Goal: Task Accomplishment & Management: Manage account settings

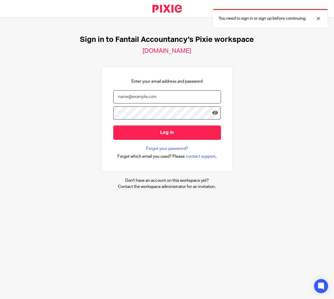
type input "[EMAIL_ADDRESS][DOMAIN_NAME]"
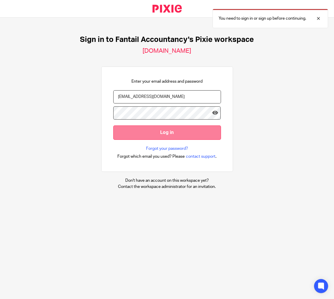
click at [161, 129] on input "Log in" at bounding box center [167, 132] width 108 height 14
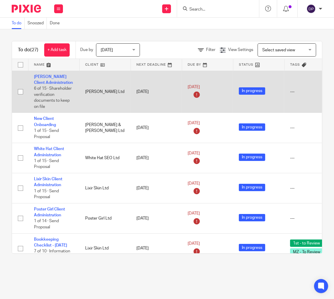
scroll to position [20, 0]
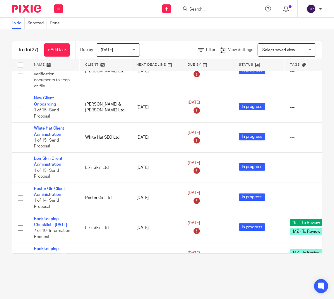
click at [189, 11] on input "Search" at bounding box center [215, 9] width 53 height 5
type input "lavish"
click at [188, 23] on link at bounding box center [224, 22] width 73 height 9
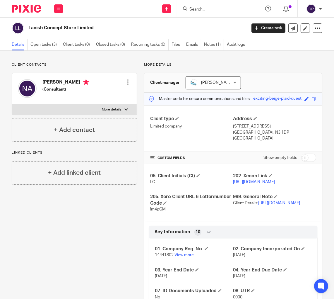
click at [189, 8] on input "Search" at bounding box center [215, 9] width 53 height 5
type input "lavish"
click at [188, 24] on link at bounding box center [224, 22] width 73 height 9
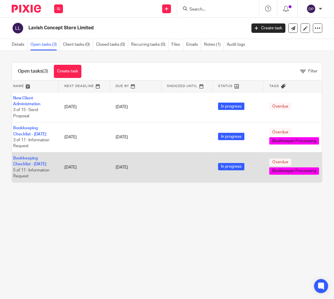
scroll to position [0, 6]
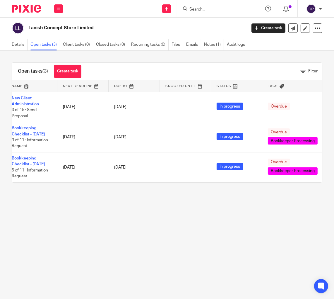
click at [33, 4] on div at bounding box center [24, 8] width 48 height 17
click at [28, 8] on img at bounding box center [26, 9] width 29 height 8
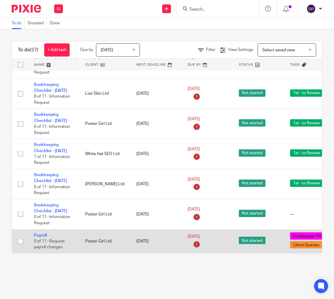
click at [309, 234] on span "Bookkeeper Processing" at bounding box center [315, 235] width 50 height 7
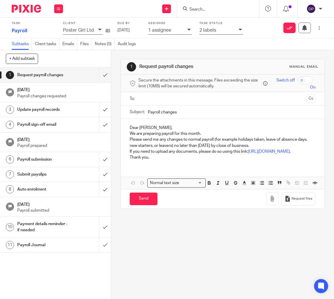
click at [240, 29] on icon at bounding box center [241, 30] width 4 height 4
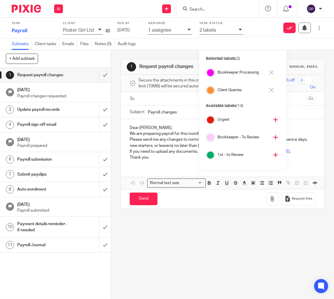
click at [273, 72] on icon at bounding box center [271, 72] width 4 height 4
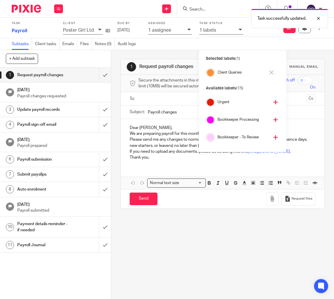
click at [272, 70] on icon at bounding box center [271, 72] width 4 height 4
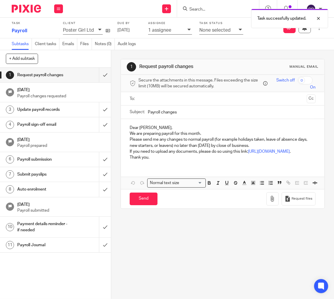
click at [236, 30] on div "? None selected" at bounding box center [221, 31] width 44 height 8
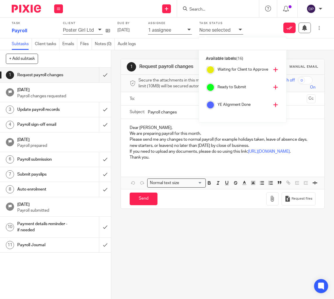
scroll to position [126, 0]
click at [291, 29] on icon at bounding box center [290, 28] width 6 height 6
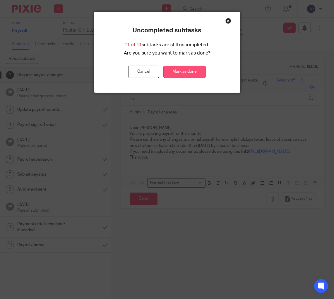
click at [188, 78] on button "Mark as done" at bounding box center [184, 72] width 42 height 13
click at [228, 24] on button "Close modal" at bounding box center [228, 21] width 6 height 6
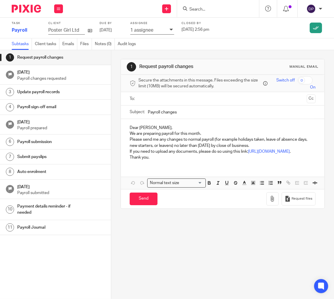
drag, startPoint x: 250, startPoint y: 52, endPoint x: 247, endPoint y: 53, distance: 3.7
click at [250, 52] on div "1 Request payroll changes Manual email Secure the attachments in this message. …" at bounding box center [223, 133] width 204 height 167
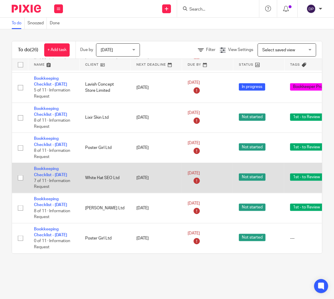
scroll to position [744, 0]
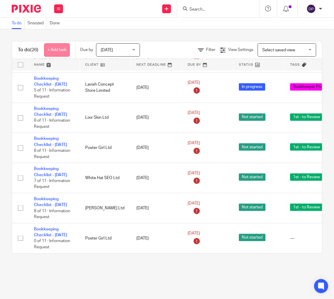
click at [55, 48] on link "+ Add task" at bounding box center [56, 49] width 25 height 13
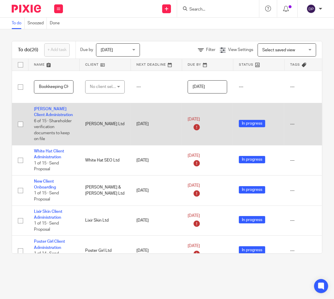
scroll to position [0, 6]
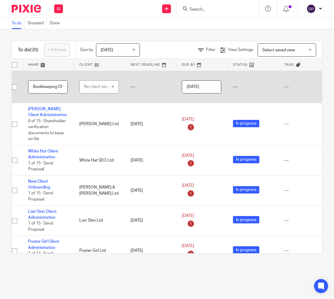
type input "Bookkeeping Checklist - July 2025"
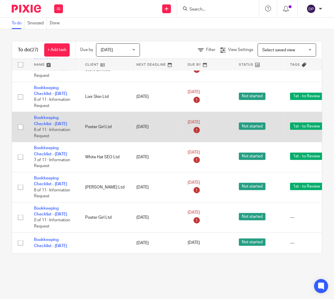
scroll to position [768, 0]
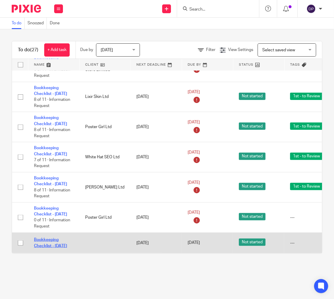
click at [48, 238] on link "Bookkeeping Checklist - [DATE]" at bounding box center [50, 243] width 33 height 10
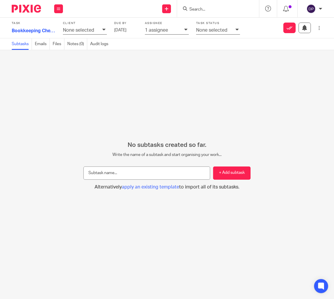
click at [84, 32] on p "None selected" at bounding box center [78, 30] width 31 height 5
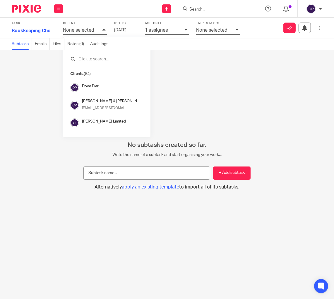
click at [84, 58] on input "text" at bounding box center [106, 59] width 73 height 6
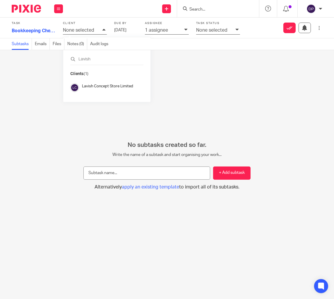
type input "Lavish"
click at [86, 85] on h4 "Lavish Concept Store Limited" at bounding box center [109, 86] width 54 height 6
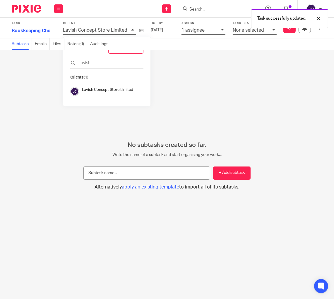
click at [237, 89] on div "No subtasks created so far. Write the name of a subtask and start organising yo…" at bounding box center [167, 174] width 334 height 249
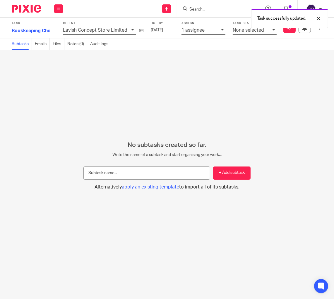
click at [250, 32] on p "None selected" at bounding box center [248, 30] width 31 height 5
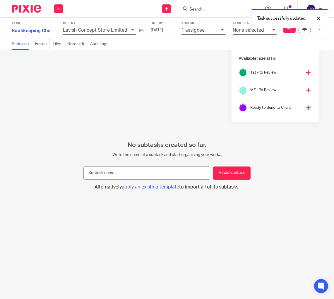
scroll to position [61, 0]
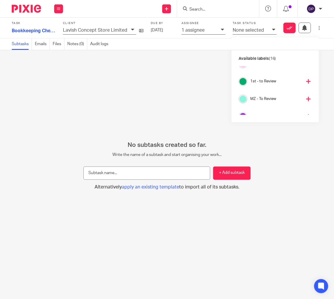
click at [306, 83] on icon at bounding box center [308, 81] width 4 height 4
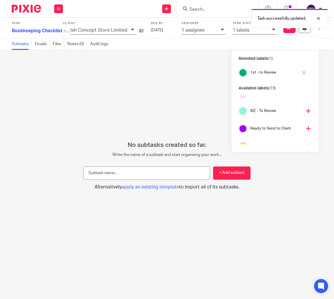
click at [26, 30] on input "Bookkeeping Checklist - [DATE]" at bounding box center [41, 31] width 59 height 9
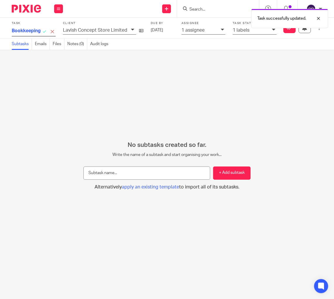
click at [162, 71] on div "No subtasks created so far. Write the name of a subtask and start organising yo…" at bounding box center [167, 174] width 334 height 249
click at [28, 28] on input "Bookkeeping Checklist - [DATE]" at bounding box center [41, 31] width 59 height 9
drag, startPoint x: 157, startPoint y: 78, endPoint x: 169, endPoint y: 75, distance: 12.1
click at [158, 77] on div "No subtasks created so far. Write the name of a subtask and start organising yo…" at bounding box center [167, 174] width 334 height 249
click at [178, 184] on span "apply an existing template" at bounding box center [150, 186] width 57 height 5
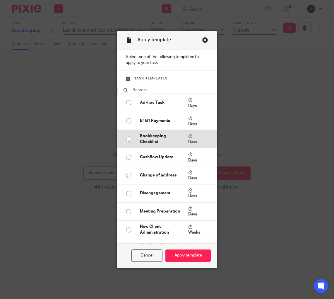
click at [140, 133] on p "Bookkeeping Checklist" at bounding box center [161, 139] width 42 height 12
radio input "true"
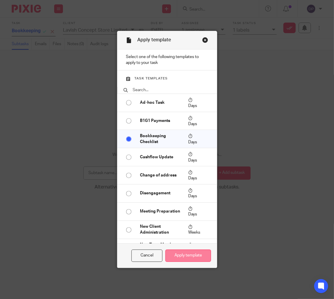
click at [211, 251] on button "Apply template" at bounding box center [188, 255] width 46 height 13
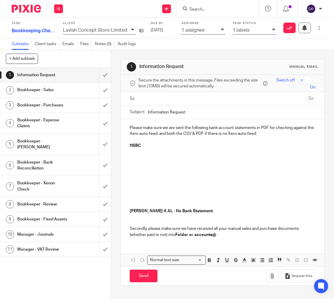
click at [45, 88] on h1 "Bookkeeper - Sales" at bounding box center [42, 90] width 51 height 9
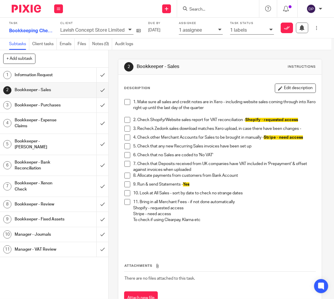
scroll to position [0, 3]
click at [49, 105] on h1 "Bookkeeper - Purchases" at bounding box center [40, 105] width 51 height 9
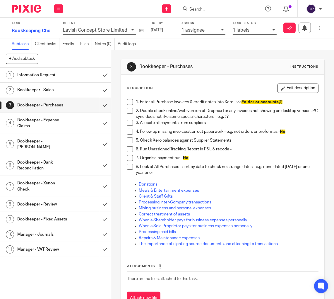
scroll to position [0, 0]
click at [55, 160] on h1 "Bookkeeper - Bank Reconciliation" at bounding box center [42, 165] width 51 height 15
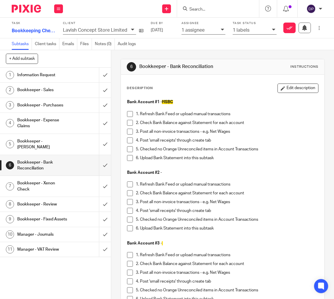
drag, startPoint x: 299, startPoint y: 90, endPoint x: 299, endPoint y: 95, distance: 5.0
click at [299, 90] on button "Edit description" at bounding box center [298, 87] width 41 height 9
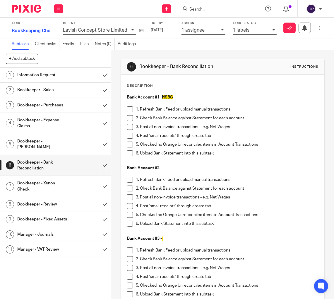
click at [227, 154] on p "6. Upload Bank Statement into this subtask" at bounding box center [227, 153] width 182 height 6
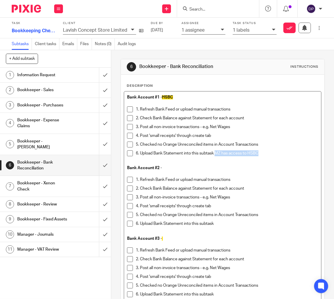
drag, startPoint x: 216, startPoint y: 153, endPoint x: 268, endPoint y: 154, distance: 51.6
click at [268, 154] on p "6. Upload Bank Statement into this subtask MZ has access to HSBC" at bounding box center [227, 153] width 182 height 6
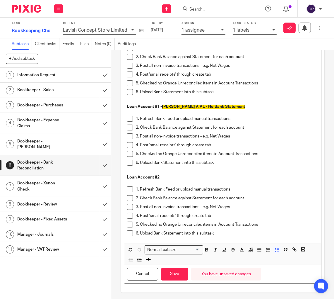
scroll to position [950, 0]
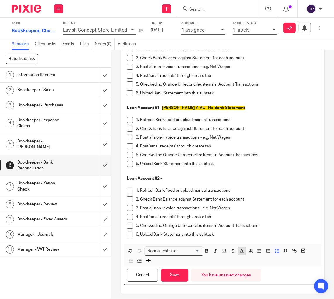
click at [242, 249] on polyline "button" at bounding box center [242, 250] width 2 height 2
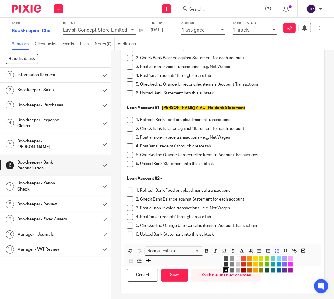
click at [245, 256] on li "color:#F44E3B" at bounding box center [244, 258] width 4 height 4
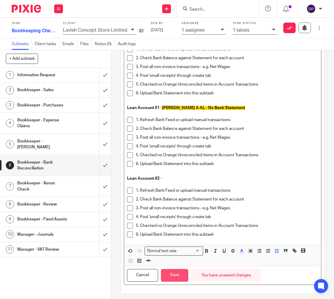
click at [180, 274] on button "Save" at bounding box center [174, 275] width 27 height 13
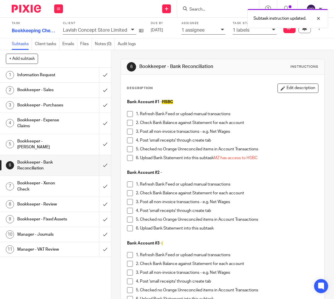
scroll to position [0, 0]
click at [132, 114] on span at bounding box center [130, 114] width 6 height 6
click at [132, 122] on span at bounding box center [130, 123] width 6 height 6
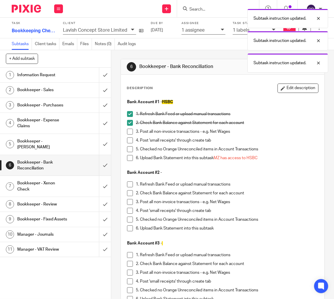
click at [132, 129] on span at bounding box center [130, 132] width 6 height 6
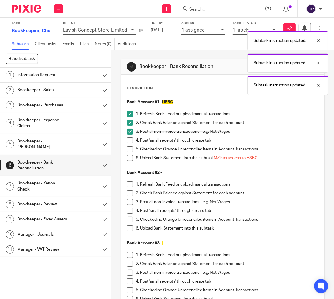
drag, startPoint x: 131, startPoint y: 140, endPoint x: 129, endPoint y: 148, distance: 8.0
click at [131, 140] on span at bounding box center [130, 140] width 6 height 6
click at [131, 148] on span at bounding box center [130, 149] width 6 height 6
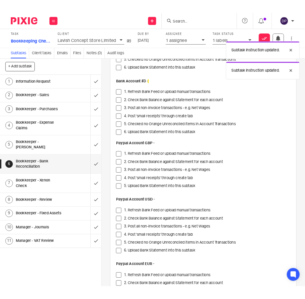
scroll to position [169, 0]
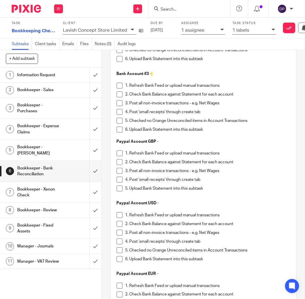
click at [45, 75] on h1 "Information Request" at bounding box center [39, 75] width 44 height 9
click at [57, 187] on h1 "Bookkeeper - Xenon Check" at bounding box center [39, 192] width 44 height 15
click at [46, 187] on h1 "Bookkeeper - Xenon Check" at bounding box center [39, 192] width 44 height 15
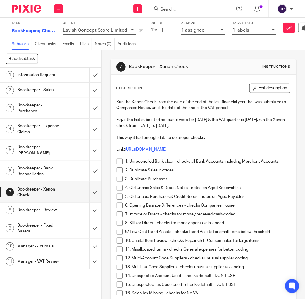
click at [167, 149] on link "https://app.xenonconnect.com/overview/index/13782/13782" at bounding box center [146, 149] width 42 height 4
click at [37, 91] on h1 "Bookkeeper - Sales" at bounding box center [39, 90] width 44 height 9
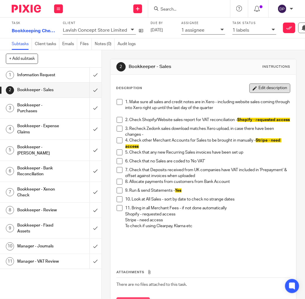
click at [269, 88] on button "Edit description" at bounding box center [270, 87] width 41 height 9
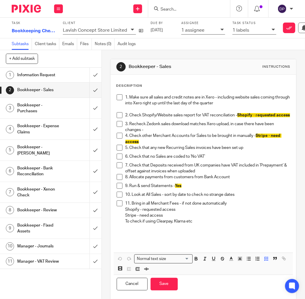
click at [241, 105] on p "1. Make sure all sales and credit notes are in Xero - including website sales c…" at bounding box center [208, 100] width 165 height 12
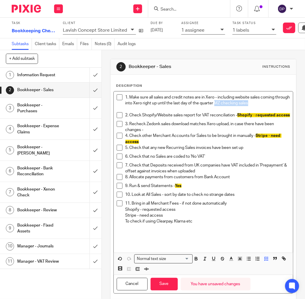
drag, startPoint x: 230, startPoint y: 104, endPoint x: 268, endPoint y: 105, distance: 38.1
click at [268, 105] on p "1. Make sure all sales and credit notes are in Xero - including website sales c…" at bounding box center [208, 100] width 165 height 12
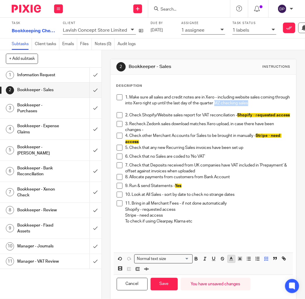
click at [233, 260] on line "button" at bounding box center [232, 260] width 4 height 0
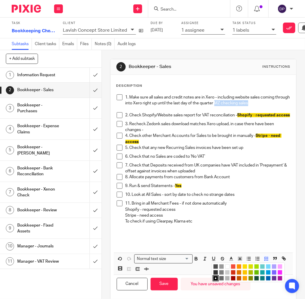
click at [234, 268] on li "color:#F44E3B" at bounding box center [233, 266] width 4 height 4
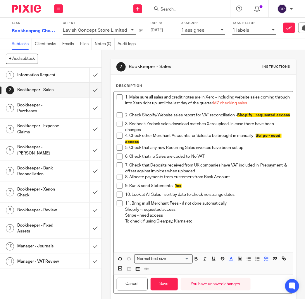
drag, startPoint x: 165, startPoint y: 284, endPoint x: 173, endPoint y: 278, distance: 9.8
click at [165, 284] on button "Save" at bounding box center [164, 284] width 27 height 13
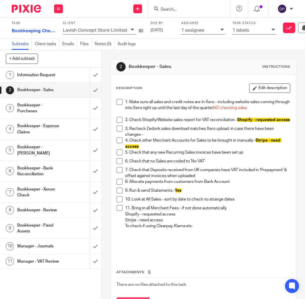
click at [52, 107] on h1 "Bookkeeper - Purchases" at bounding box center [39, 108] width 44 height 15
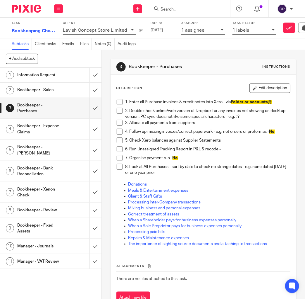
click at [119, 103] on span at bounding box center [120, 102] width 6 height 6
click at [118, 112] on span at bounding box center [120, 111] width 6 height 6
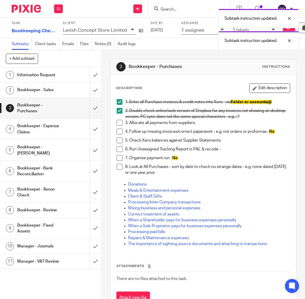
click at [119, 122] on span at bounding box center [120, 123] width 6 height 6
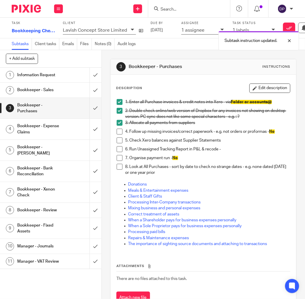
click at [119, 130] on span at bounding box center [120, 132] width 6 height 6
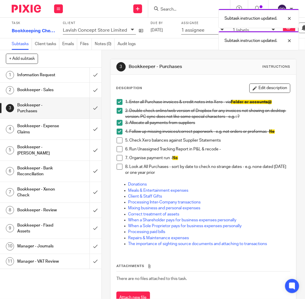
click at [234, 140] on p "5. Check Xero balances against Supplier Statements" at bounding box center [208, 140] width 165 height 6
click at [281, 89] on button "Edit description" at bounding box center [270, 87] width 41 height 9
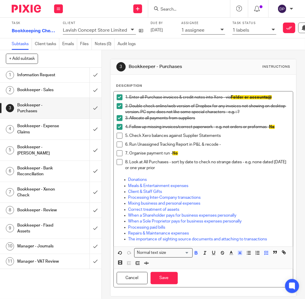
drag, startPoint x: 273, startPoint y: 126, endPoint x: 276, endPoint y: 126, distance: 3.5
click at [278, 126] on p "4. Follow up missing invoices/correct paperwork - e.g. not orders or proformas …" at bounding box center [208, 127] width 165 height 6
copy p "No"
click at [228, 134] on p "5. Check Xero balances against Supplier Statements" at bounding box center [208, 136] width 165 height 6
click at [119, 135] on span at bounding box center [120, 136] width 6 height 6
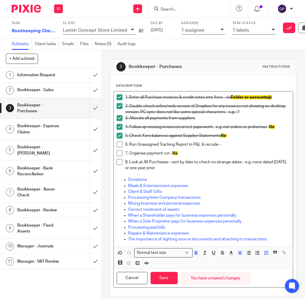
click at [229, 144] on p "6. Run Unassigned Tracking Report in P&L & recode -" at bounding box center [208, 144] width 165 height 6
click at [121, 143] on span at bounding box center [120, 144] width 6 height 6
click at [121, 155] on span at bounding box center [120, 153] width 6 height 6
click at [120, 161] on span at bounding box center [120, 162] width 6 height 6
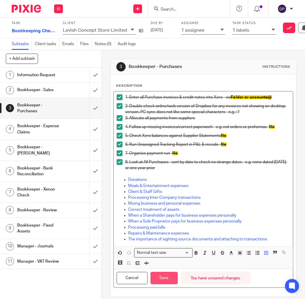
click at [165, 277] on button "Save" at bounding box center [164, 278] width 27 height 13
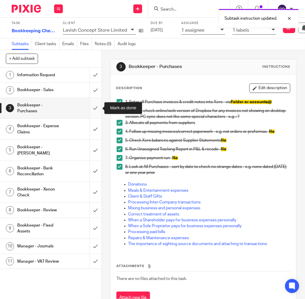
click at [94, 108] on input "submit" at bounding box center [51, 108] width 102 height 21
click at [61, 131] on div "Bookkeeper - Expense Claims" at bounding box center [50, 129] width 66 height 15
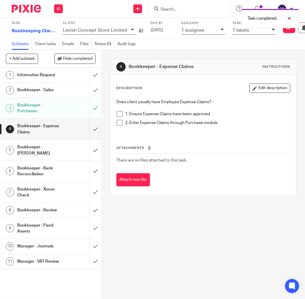
click at [120, 112] on span at bounding box center [120, 114] width 6 height 6
click at [121, 122] on span at bounding box center [120, 123] width 6 height 6
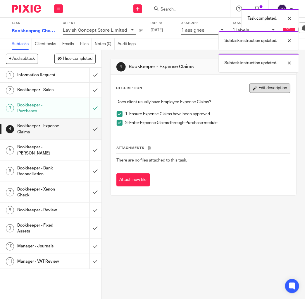
click at [267, 89] on button "Edit description" at bounding box center [270, 87] width 41 height 9
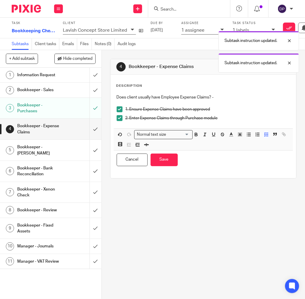
click at [225, 118] on p "2. Enter Expense Claims through Purchase module" at bounding box center [208, 118] width 165 height 6
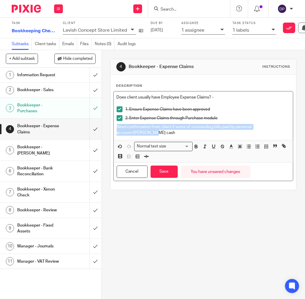
drag, startPoint x: 116, startPoint y: 127, endPoint x: 283, endPoint y: 136, distance: 167.5
click at [293, 127] on div "Does client usually have Employee Expense Claims? - 1. Ensure Expense Claims ha…" at bounding box center [204, 115] width 180 height 49
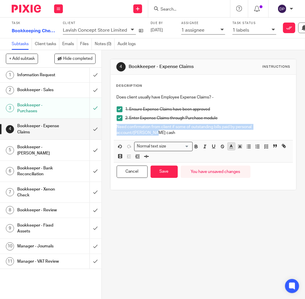
click at [232, 146] on line "button" at bounding box center [231, 146] width 1 height 0
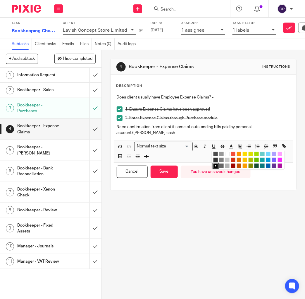
drag, startPoint x: 234, startPoint y: 148, endPoint x: 214, endPoint y: 158, distance: 22.0
click at [234, 152] on li "color:#F44E3B" at bounding box center [233, 154] width 4 height 4
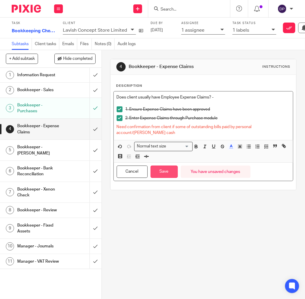
click at [165, 167] on button "Save" at bounding box center [164, 171] width 27 height 13
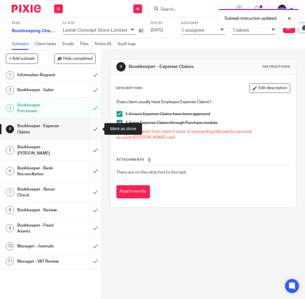
click at [96, 129] on input "submit" at bounding box center [51, 129] width 102 height 21
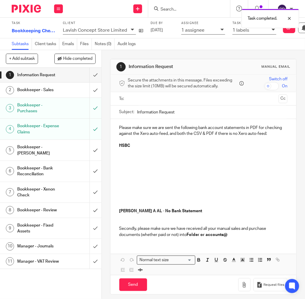
click at [74, 148] on div "Bookkeeper - [PERSON_NAME]" at bounding box center [50, 150] width 66 height 15
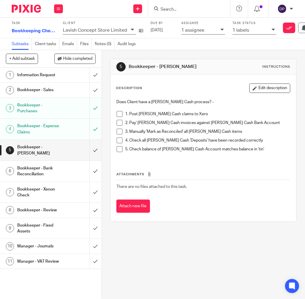
click at [119, 112] on span at bounding box center [120, 114] width 6 height 6
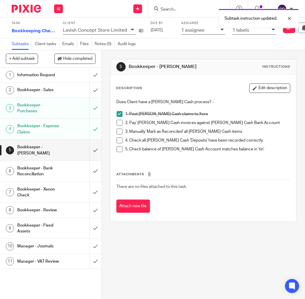
drag, startPoint x: 121, startPoint y: 122, endPoint x: 121, endPoint y: 130, distance: 8.8
click at [121, 122] on span at bounding box center [120, 123] width 6 height 6
drag, startPoint x: 122, startPoint y: 130, endPoint x: 122, endPoint y: 135, distance: 5.6
click at [122, 130] on span at bounding box center [120, 132] width 6 height 6
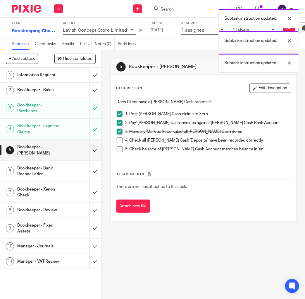
click at [122, 135] on li "3. Manually 'Mark as Reconciled' all Petty Cash items" at bounding box center [204, 133] width 174 height 9
click at [122, 141] on span at bounding box center [120, 140] width 6 height 6
drag, startPoint x: 122, startPoint y: 148, endPoint x: 102, endPoint y: 149, distance: 20.2
click at [121, 148] on span at bounding box center [120, 149] width 6 height 6
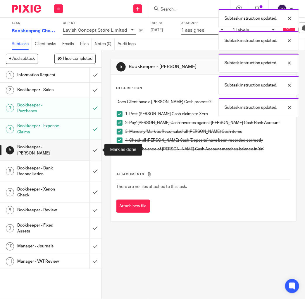
click at [96, 149] on input "submit" at bounding box center [51, 150] width 102 height 21
click at [56, 128] on h1 "Bookkeeper - Expense Claims" at bounding box center [39, 129] width 44 height 15
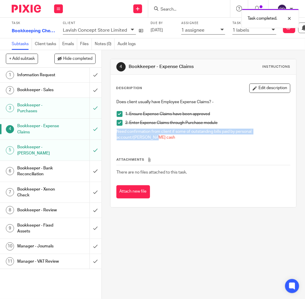
drag, startPoint x: 127, startPoint y: 130, endPoint x: 295, endPoint y: 134, distance: 167.5
click at [295, 134] on div "Description Edit description Does client usually have Employee Expense Claims? …" at bounding box center [204, 141] width 186 height 132
click at [40, 149] on h1 "Bookkeeper - [PERSON_NAME]" at bounding box center [39, 150] width 44 height 15
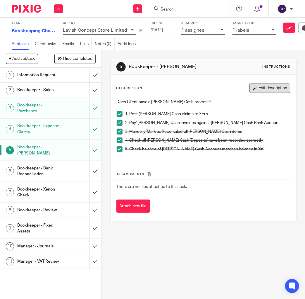
click at [276, 89] on button "Edit description" at bounding box center [270, 87] width 41 height 9
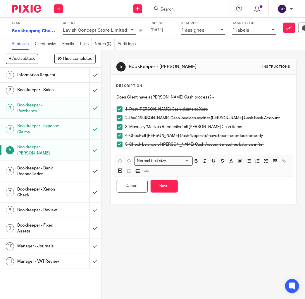
click at [250, 147] on p "5. Check balance of [PERSON_NAME] Cash Account matches balance in 'tin'" at bounding box center [208, 144] width 165 height 6
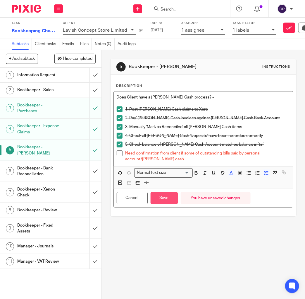
click at [161, 197] on button "Save" at bounding box center [164, 198] width 27 height 13
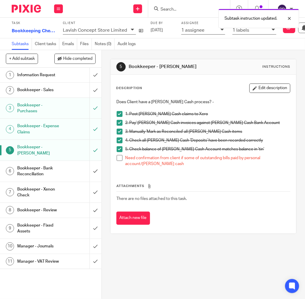
click at [63, 170] on div "Bookkeeper - Bank Reconciliation" at bounding box center [50, 171] width 66 height 15
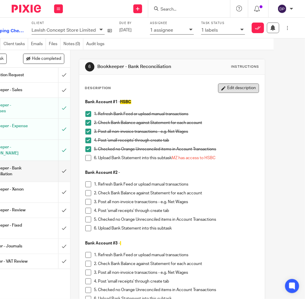
click at [237, 87] on button "Edit description" at bounding box center [238, 87] width 41 height 9
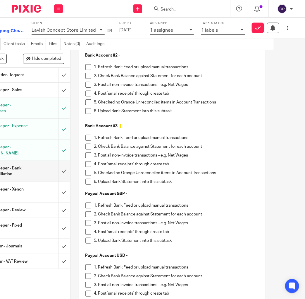
scroll to position [114, 0]
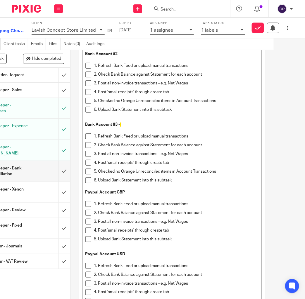
click at [150, 193] on p "Paypal Account GBP -" at bounding box center [173, 192] width 174 height 6
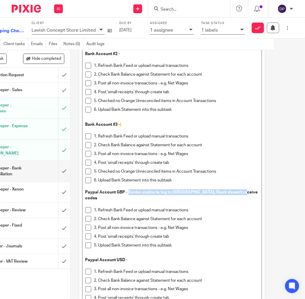
drag, startPoint x: 128, startPoint y: 191, endPoint x: 251, endPoint y: 192, distance: 123.0
click at [251, 192] on p "Paypal Account GBP - Donka unable to log in Paypal, Slack doesn't receive codes" at bounding box center [173, 195] width 174 height 12
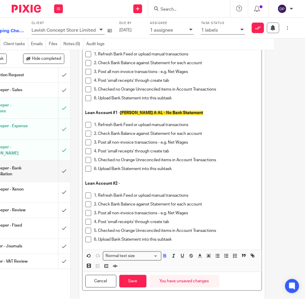
scroll to position [951, 0]
click at [200, 253] on icon "button" at bounding box center [200, 255] width 5 height 5
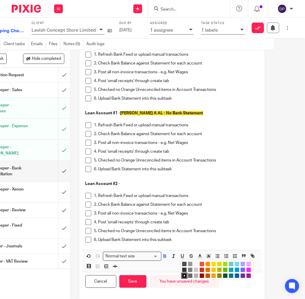
click at [202, 262] on li "color:#F44E3B" at bounding box center [202, 264] width 4 height 4
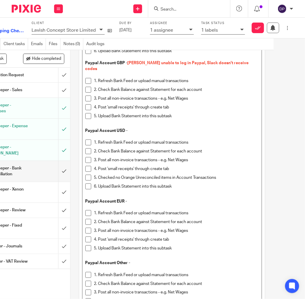
scroll to position [221, 0]
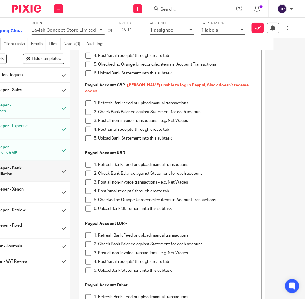
click at [205, 135] on p "5. Upload Bank Statement into this subtask" at bounding box center [176, 138] width 165 height 6
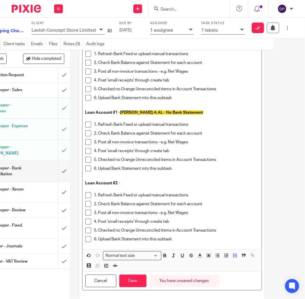
scroll to position [951, 0]
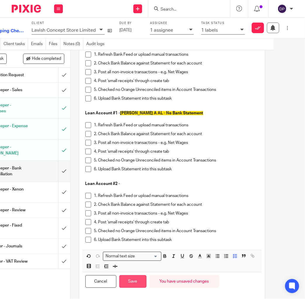
click at [134, 275] on button "Save" at bounding box center [132, 281] width 27 height 13
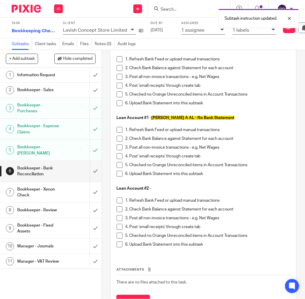
scroll to position [0, 0]
click at [51, 188] on h1 "Bookkeeper - Xenon Check" at bounding box center [39, 192] width 44 height 15
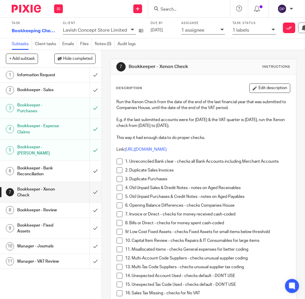
click at [38, 225] on h1 "Bookkeeper - Fixed Assets" at bounding box center [39, 228] width 44 height 15
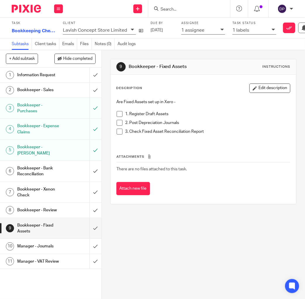
click at [52, 210] on h1 "Bookkeeper - Review" at bounding box center [39, 210] width 44 height 9
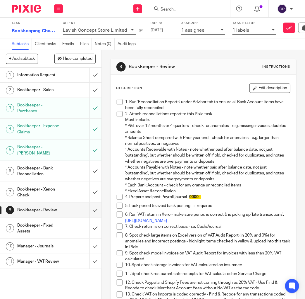
drag, startPoint x: 121, startPoint y: 103, endPoint x: 122, endPoint y: 112, distance: 8.8
click at [121, 103] on span at bounding box center [120, 102] width 6 height 6
click at [122, 114] on span at bounding box center [120, 114] width 6 height 6
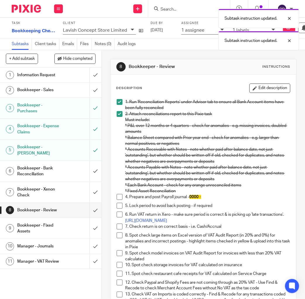
click at [122, 196] on span at bounding box center [120, 197] width 6 height 6
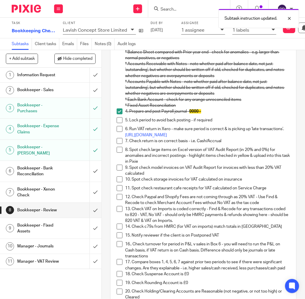
scroll to position [86, 0]
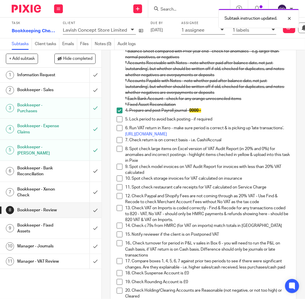
click at [119, 125] on span at bounding box center [120, 128] width 6 height 6
click at [122, 140] on span at bounding box center [120, 140] width 6 height 6
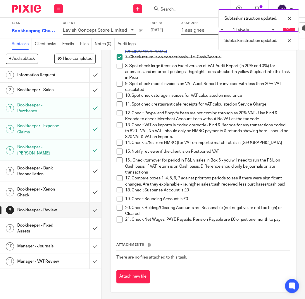
scroll to position [169, 0]
click at [145, 278] on button "Attach new file" at bounding box center [134, 276] width 34 height 13
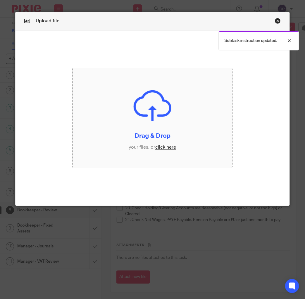
scroll to position [0, 0]
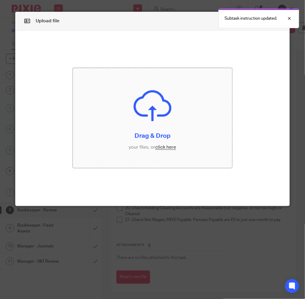
click at [168, 145] on input "file" at bounding box center [152, 118] width 159 height 100
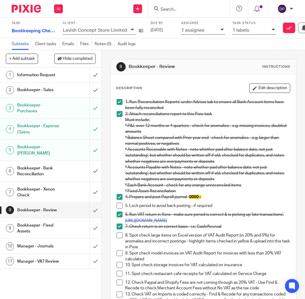
click at [50, 106] on h1 "Bookkeeper - Purchases" at bounding box center [39, 108] width 44 height 15
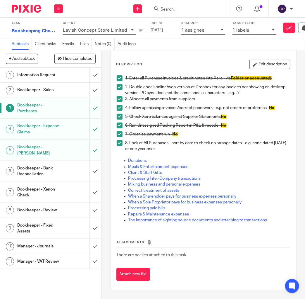
scroll to position [24, 0]
click at [150, 274] on button "Attach new file" at bounding box center [134, 274] width 34 height 13
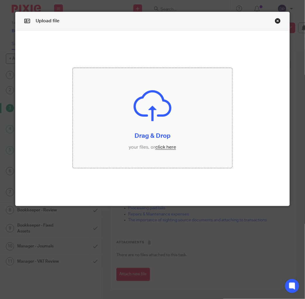
click at [166, 148] on input "file" at bounding box center [152, 118] width 159 height 100
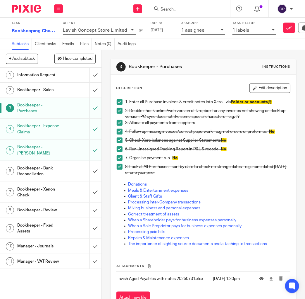
click at [57, 89] on h1 "Bookkeeper - Sales" at bounding box center [39, 90] width 44 height 9
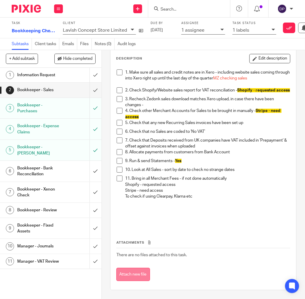
scroll to position [31, 0]
drag, startPoint x: 139, startPoint y: 276, endPoint x: 141, endPoint y: 277, distance: 3.2
click at [139, 276] on button "Attach new file" at bounding box center [134, 274] width 34 height 13
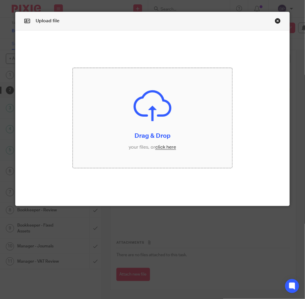
click at [172, 147] on input "file" at bounding box center [152, 118] width 159 height 100
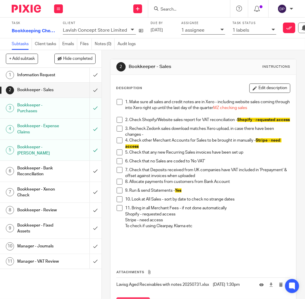
click at [48, 174] on h1 "Bookkeeper - Bank Reconciliation" at bounding box center [39, 171] width 44 height 15
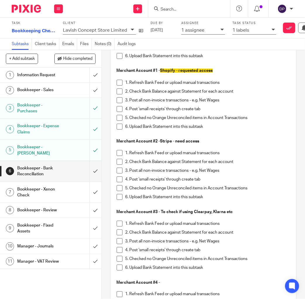
scroll to position [515, 0]
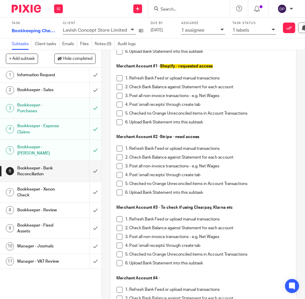
click at [59, 192] on h1 "Bookkeeper - Xenon Check" at bounding box center [39, 192] width 44 height 15
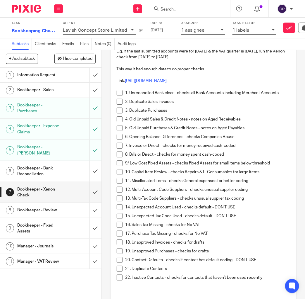
scroll to position [69, 0]
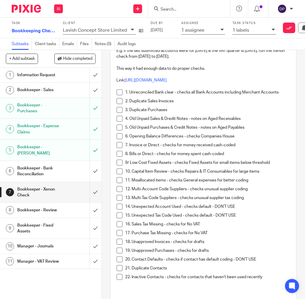
click at [120, 91] on span at bounding box center [120, 92] width 6 height 6
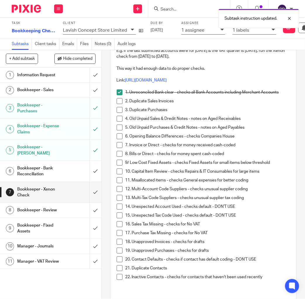
click at [120, 100] on span at bounding box center [120, 101] width 6 height 6
click at [121, 110] on span at bounding box center [120, 110] width 6 height 6
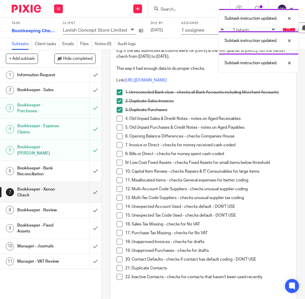
click at [121, 118] on span at bounding box center [120, 119] width 6 height 6
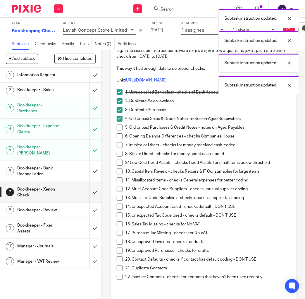
click at [119, 126] on span at bounding box center [120, 127] width 6 height 6
click at [119, 135] on span at bounding box center [120, 136] width 6 height 6
click at [120, 144] on span at bounding box center [120, 145] width 6 height 6
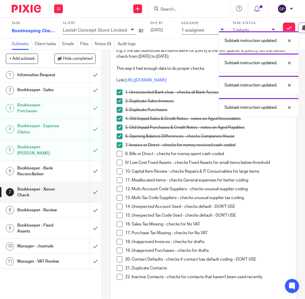
click at [120, 154] on span at bounding box center [120, 154] width 6 height 6
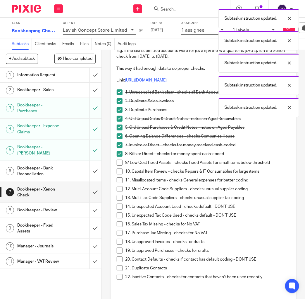
click at [120, 163] on span at bounding box center [120, 163] width 6 height 6
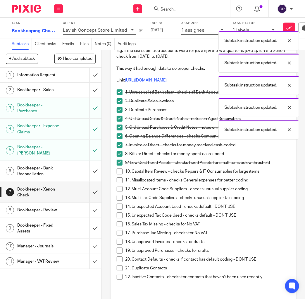
click at [117, 173] on li "10. Capital Item Review - checks Repairs & IT Consumables for large items" at bounding box center [204, 172] width 174 height 9
click at [119, 170] on span at bounding box center [120, 171] width 6 height 6
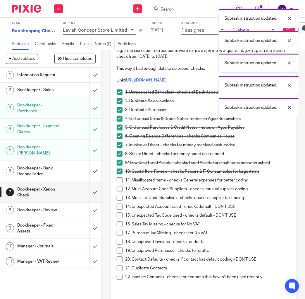
click at [119, 178] on span at bounding box center [120, 180] width 6 height 6
drag, startPoint x: 120, startPoint y: 186, endPoint x: 118, endPoint y: 194, distance: 8.5
click at [120, 187] on span at bounding box center [120, 189] width 6 height 6
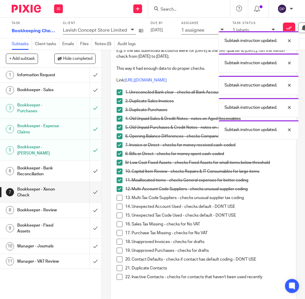
click at [120, 195] on span at bounding box center [120, 198] width 6 height 6
click at [122, 221] on span at bounding box center [120, 224] width 6 height 6
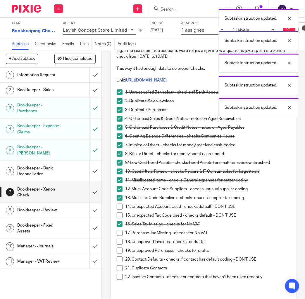
drag, startPoint x: 120, startPoint y: 230, endPoint x: 117, endPoint y: 228, distance: 3.6
click at [120, 230] on span at bounding box center [120, 233] width 6 height 6
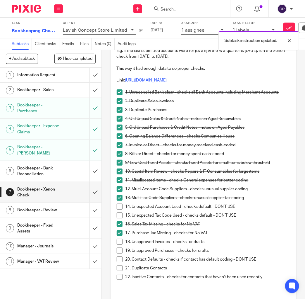
click at [119, 250] on span at bounding box center [120, 250] width 6 height 6
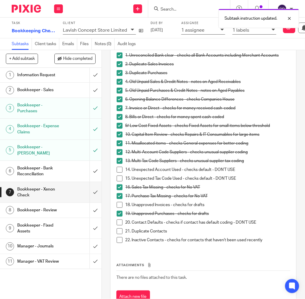
scroll to position [0, 2]
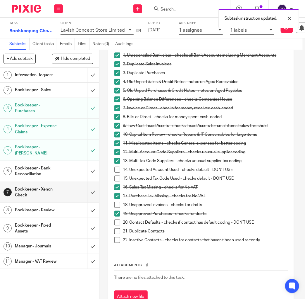
click at [119, 233] on span at bounding box center [118, 231] width 6 height 6
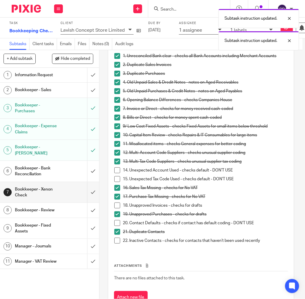
scroll to position [0, 4]
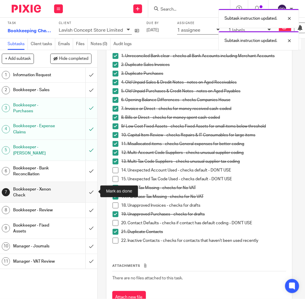
click at [92, 194] on input "submit" at bounding box center [47, 192] width 102 height 21
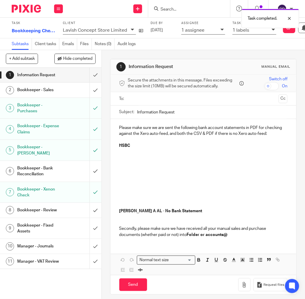
click at [59, 207] on h1 "Bookkeeper - Review" at bounding box center [39, 210] width 44 height 9
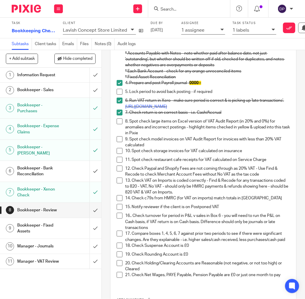
scroll to position [114, 0]
click at [120, 118] on span at bounding box center [120, 121] width 6 height 6
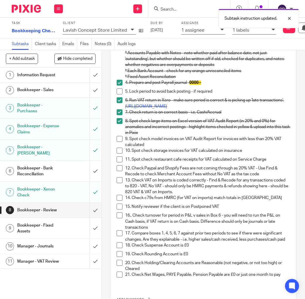
click at [118, 134] on li "8. Spot check large items on Excel version of VAT Audit Report (in 20% and 0%) …" at bounding box center [204, 127] width 174 height 18
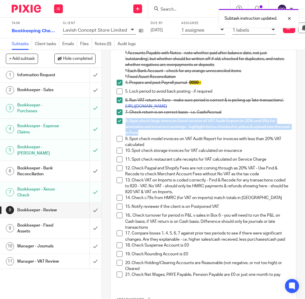
click at [120, 150] on span at bounding box center [120, 151] width 6 height 6
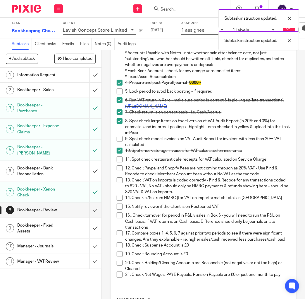
click at [122, 138] on span at bounding box center [120, 139] width 6 height 6
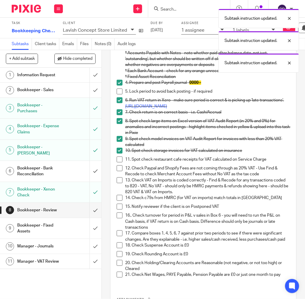
click at [122, 158] on span at bounding box center [120, 159] width 6 height 6
click at [122, 167] on span at bounding box center [120, 168] width 6 height 6
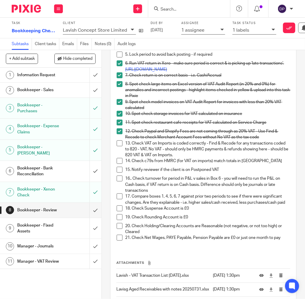
scroll to position [153, 0]
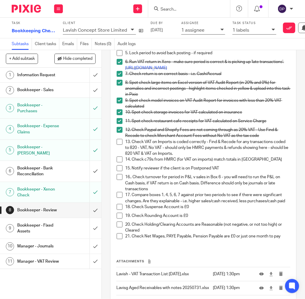
click at [117, 174] on span at bounding box center [120, 177] width 6 height 6
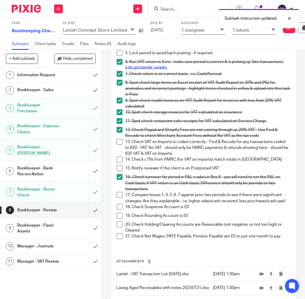
click at [119, 192] on span at bounding box center [120, 195] width 6 height 6
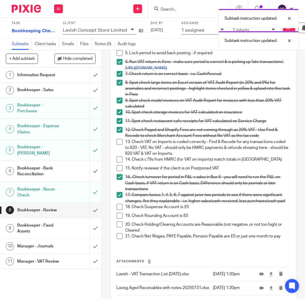
drag, startPoint x: 120, startPoint y: 205, endPoint x: 120, endPoint y: 209, distance: 4.1
click at [120, 205] on span at bounding box center [120, 207] width 6 height 6
click at [120, 215] on span at bounding box center [120, 216] width 6 height 6
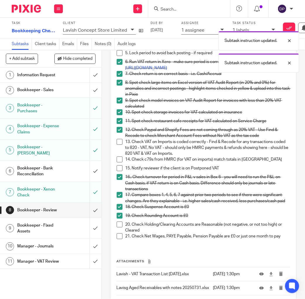
click at [122, 235] on span at bounding box center [120, 236] width 6 height 6
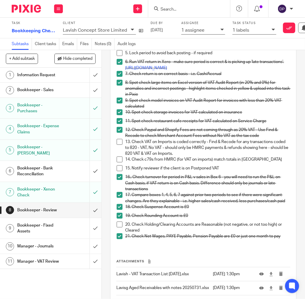
click at [120, 205] on span at bounding box center [120, 207] width 6 height 6
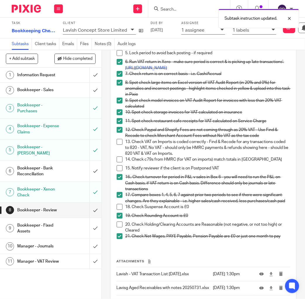
click at [194, 204] on p "18. Check Suspense Account is £0" at bounding box center [208, 207] width 165 height 6
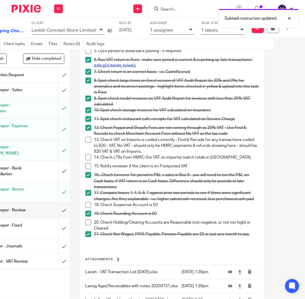
scroll to position [155, 0]
click at [165, 202] on p "18. Check Suspense Account is £0" at bounding box center [176, 204] width 165 height 6
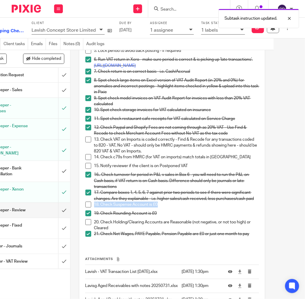
click at [165, 202] on p "18. Check Suspense Account is £0" at bounding box center [176, 204] width 165 height 6
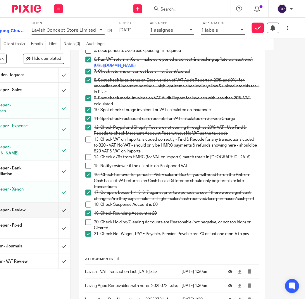
click at [164, 201] on p "18. Check Suspense Account is £0" at bounding box center [176, 204] width 165 height 6
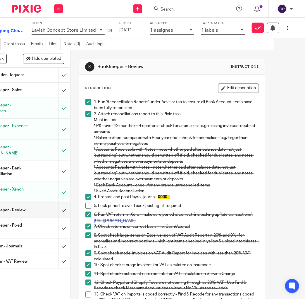
scroll to position [0, 0]
drag, startPoint x: 241, startPoint y: 88, endPoint x: 222, endPoint y: 106, distance: 26.7
click at [241, 87] on button "Edit description" at bounding box center [238, 87] width 41 height 9
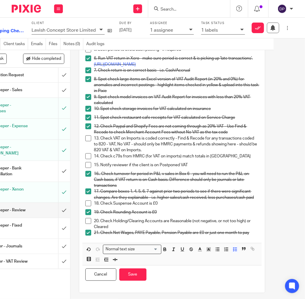
scroll to position [151, 0]
click at [171, 201] on p "18. Check Suspense Account is £0" at bounding box center [176, 204] width 165 height 6
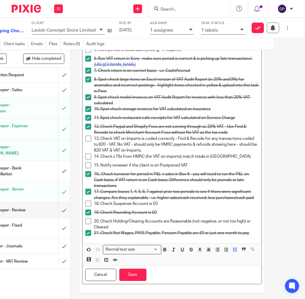
click at [162, 201] on p "18. Check Suspense Account is £0" at bounding box center [176, 204] width 165 height 6
click at [165, 202] on p "18. Check Suspense Account is £0" at bounding box center [176, 204] width 165 height 6
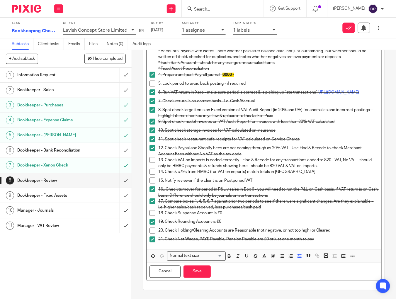
scroll to position [92, 0]
drag, startPoint x: 254, startPoint y: 222, endPoint x: 245, endPoint y: 218, distance: 9.6
click at [252, 221] on p "19. Check Rounding Account is £0" at bounding box center [268, 222] width 220 height 6
click at [231, 214] on p "18. Check Suspense Account is £0" at bounding box center [268, 213] width 220 height 6
click at [217, 213] on p "18. Check Suspense Account is £0 not zero, related to Conversion balance" at bounding box center [268, 213] width 220 height 6
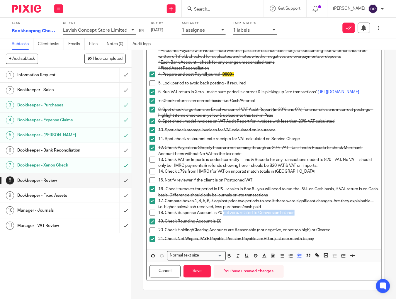
drag, startPoint x: 224, startPoint y: 213, endPoint x: 297, endPoint y: 216, distance: 73.5
click at [297, 214] on p "18. Check Suspense Account is £0 not zero, related to Conversion balance" at bounding box center [268, 213] width 220 height 6
click at [263, 257] on icon "button" at bounding box center [264, 255] width 5 height 5
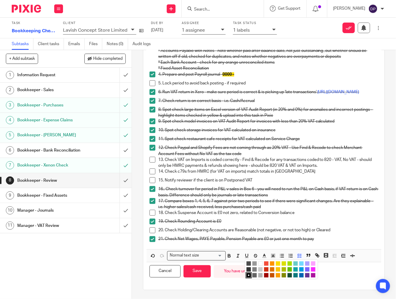
click at [267, 263] on li "color:#F44E3B" at bounding box center [266, 263] width 4 height 4
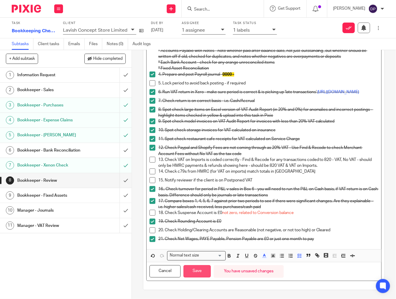
click at [202, 273] on button "Save" at bounding box center [196, 271] width 27 height 13
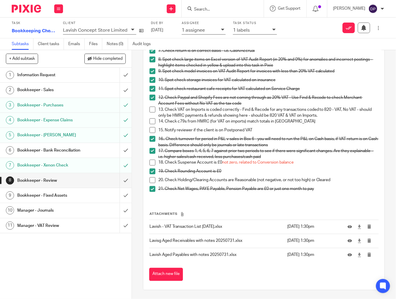
scroll to position [147, 0]
click at [127, 179] on input "submit" at bounding box center [65, 180] width 131 height 15
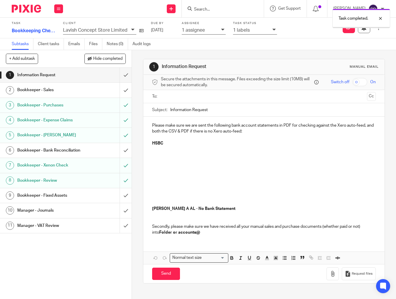
click at [76, 197] on h1 "Bookkeeper - Fixed Assets" at bounding box center [49, 195] width 64 height 9
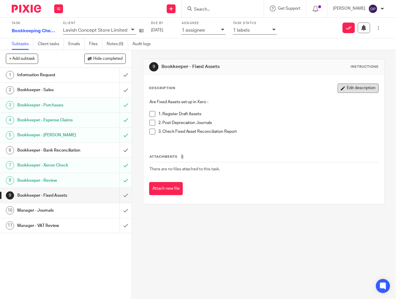
click at [362, 93] on div "Description Edit description Are Fixed Assets set up in Xero - 1. Register Draf…" at bounding box center [264, 112] width 230 height 59
click at [361, 90] on button "Edit description" at bounding box center [357, 87] width 41 height 9
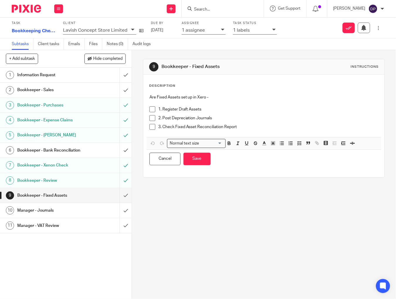
click at [255, 127] on p "3. Check Fixed Asset Reconciliation Report" at bounding box center [268, 127] width 220 height 6
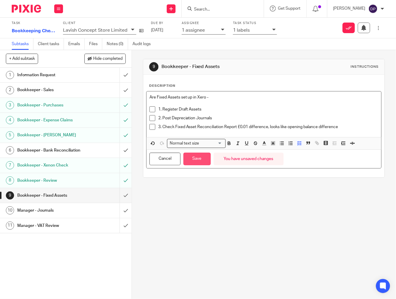
click at [202, 163] on button "Save" at bounding box center [196, 159] width 27 height 13
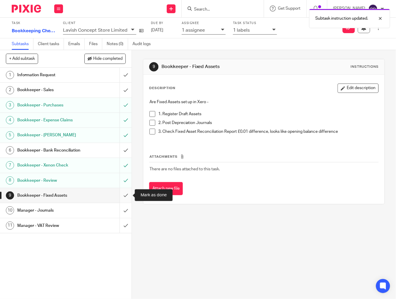
click at [126, 194] on input "submit" at bounding box center [65, 195] width 131 height 15
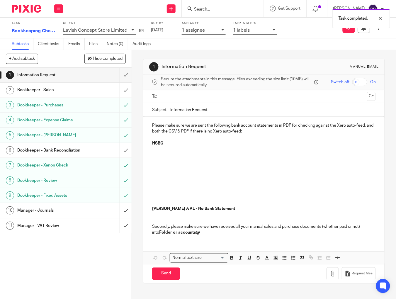
click at [274, 30] on icon at bounding box center [274, 30] width 4 height 4
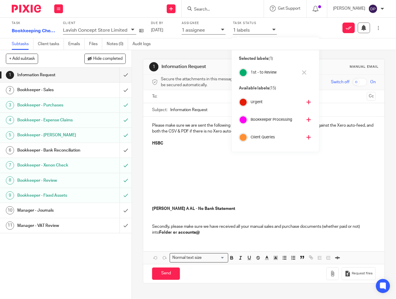
click at [305, 73] on icon at bounding box center [304, 72] width 4 height 4
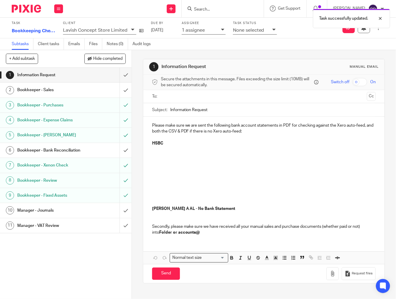
click at [245, 31] on p "None selected" at bounding box center [248, 30] width 31 height 5
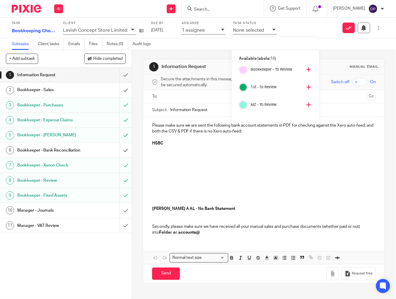
scroll to position [54, 0]
click at [246, 88] on div at bounding box center [243, 89] width 7 height 7
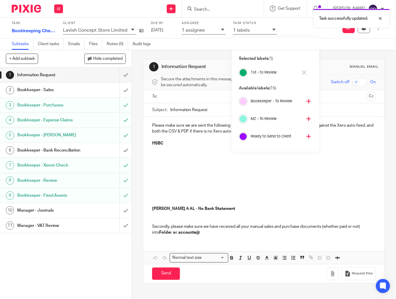
click at [305, 89] on p "Available labels (15)" at bounding box center [275, 88] width 73 height 6
click at [30, 7] on img at bounding box center [26, 9] width 29 height 8
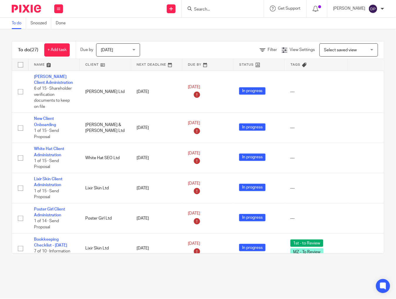
drag, startPoint x: 242, startPoint y: 35, endPoint x: 233, endPoint y: 35, distance: 9.7
click at [242, 35] on div "To do (27) + Add task Due by [DATE] [DATE] [DATE] [DATE] This week Next week Th…" at bounding box center [198, 147] width 396 height 236
